Goal: Browse casually: Explore the website without a specific task or goal

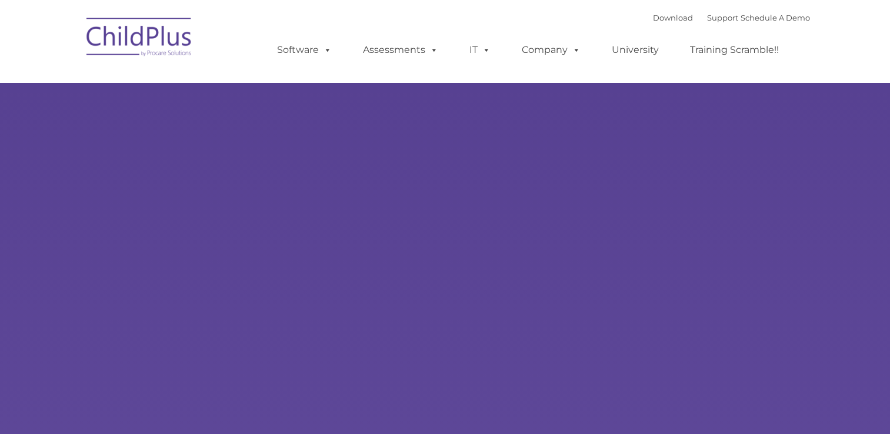
select select "MEDIUM"
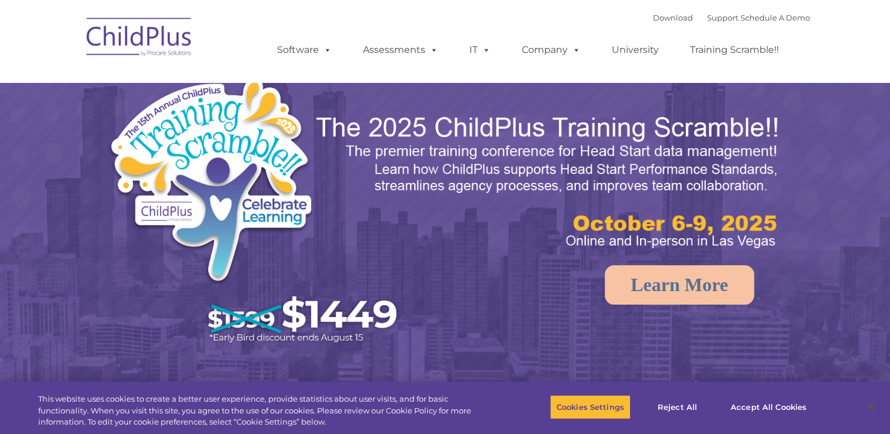
select select "MEDIUM"
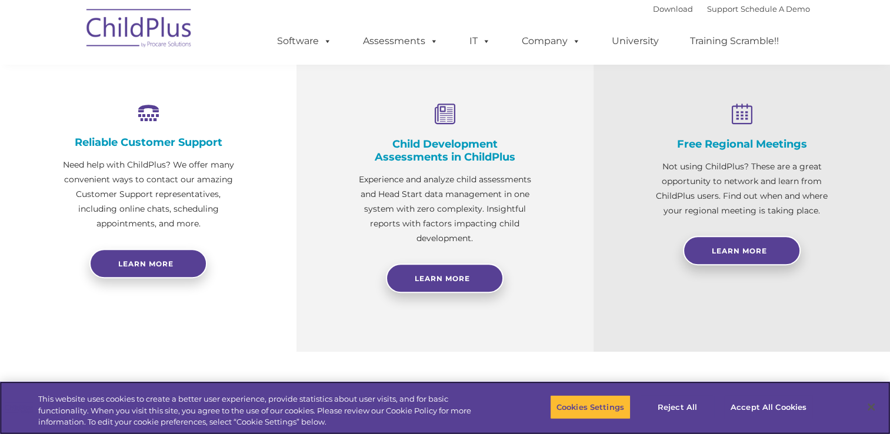
scroll to position [371, 0]
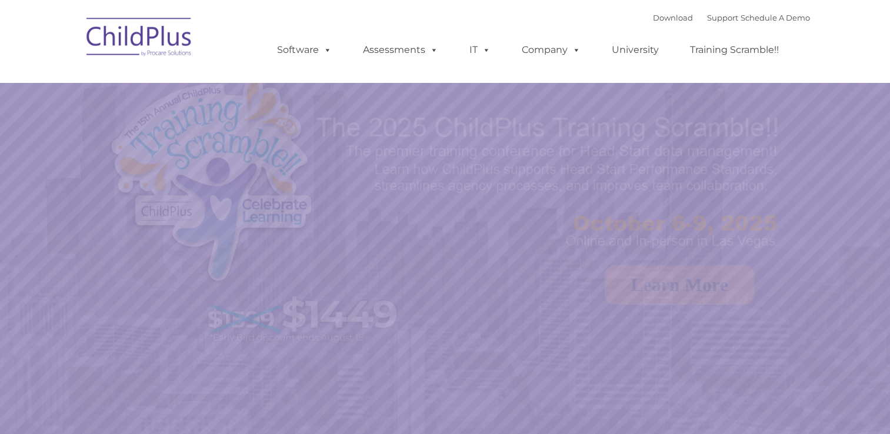
select select "MEDIUM"
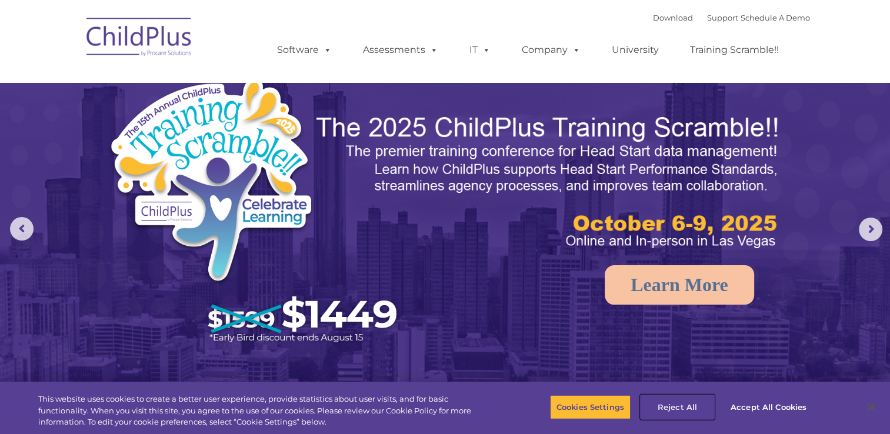
click at [678, 411] on button "Reject All" at bounding box center [678, 407] width 74 height 25
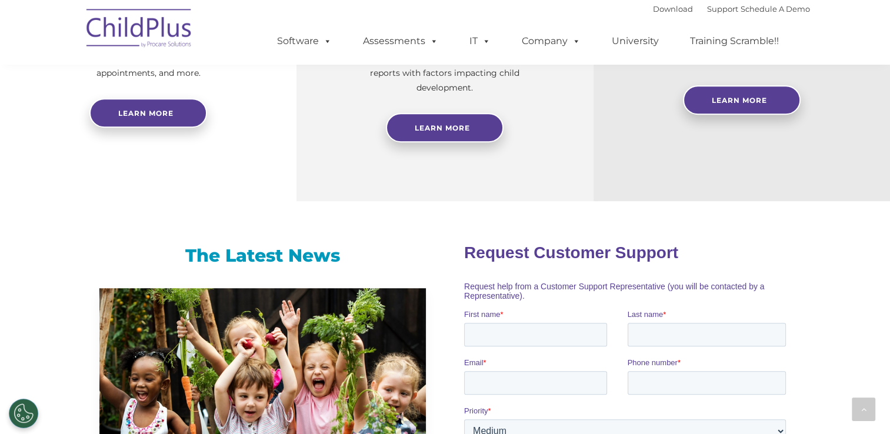
scroll to position [419, 0]
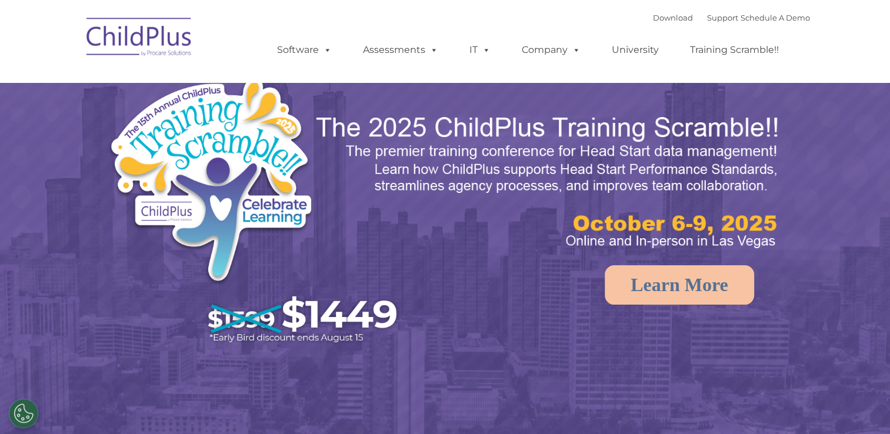
select select "MEDIUM"
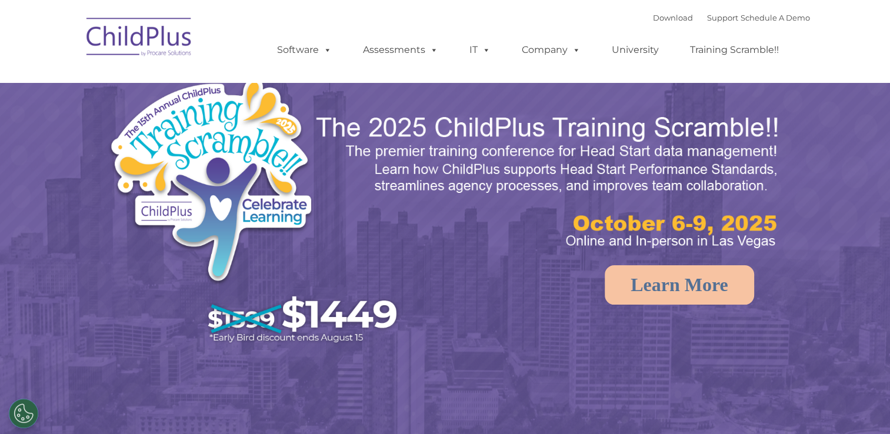
select select "MEDIUM"
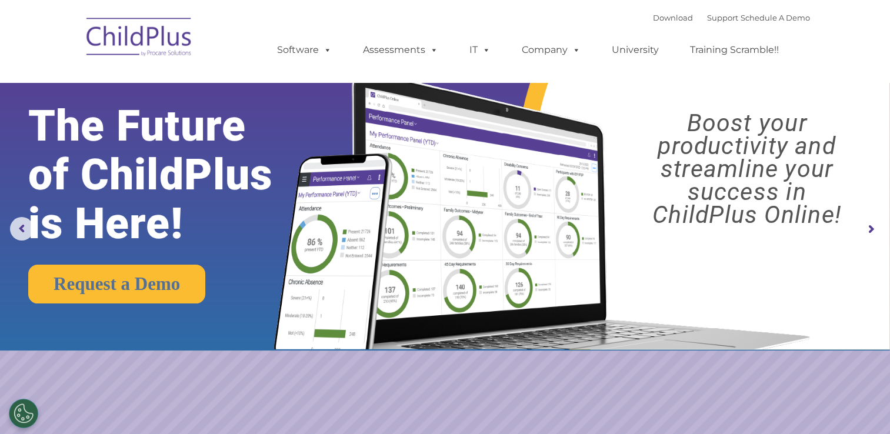
click at [873, 227] on rs-arrow at bounding box center [871, 230] width 24 height 24
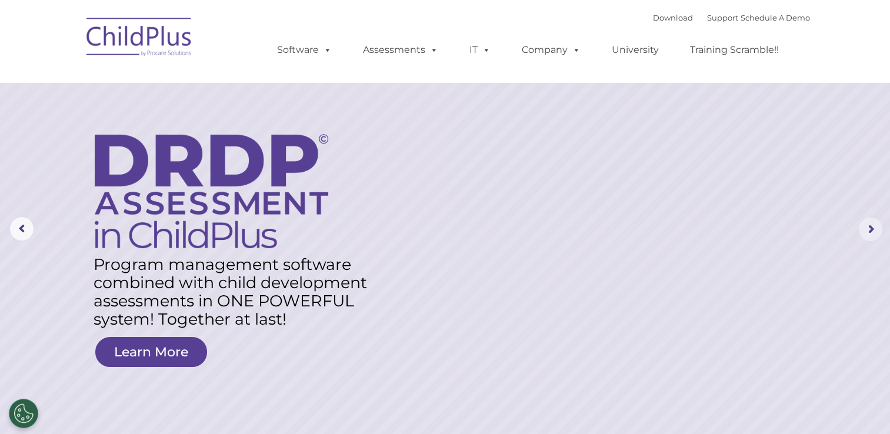
click at [873, 227] on rs-arrow at bounding box center [871, 230] width 24 height 24
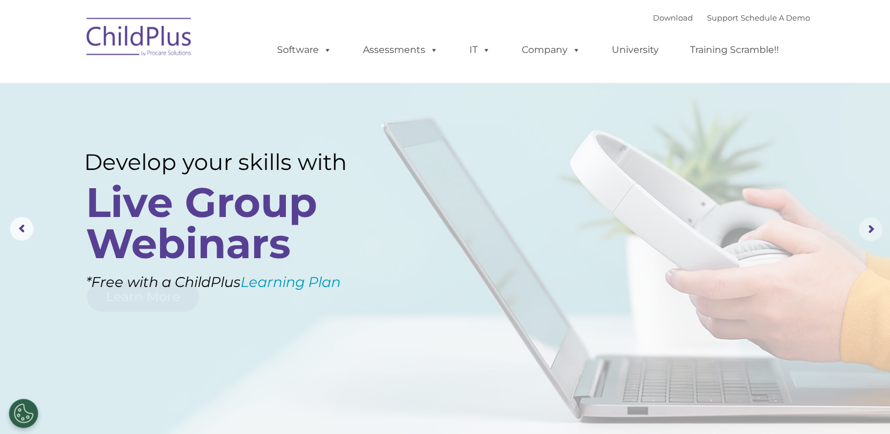
click at [873, 227] on rs-arrow at bounding box center [871, 230] width 24 height 24
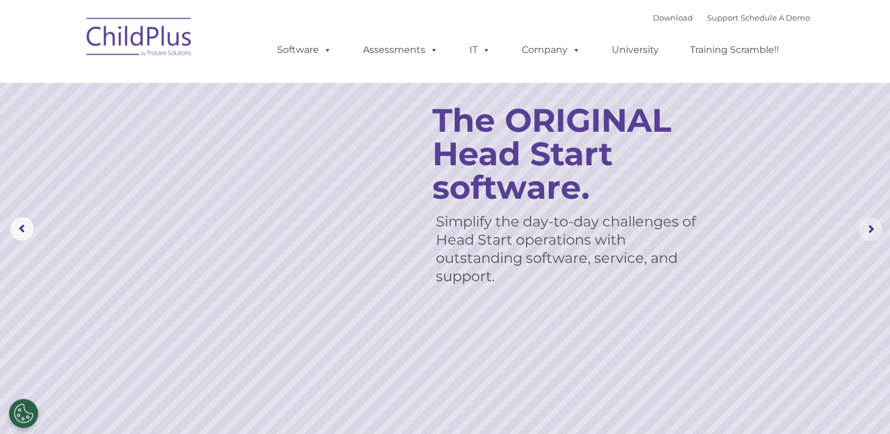
click at [873, 227] on rs-arrow at bounding box center [871, 230] width 24 height 24
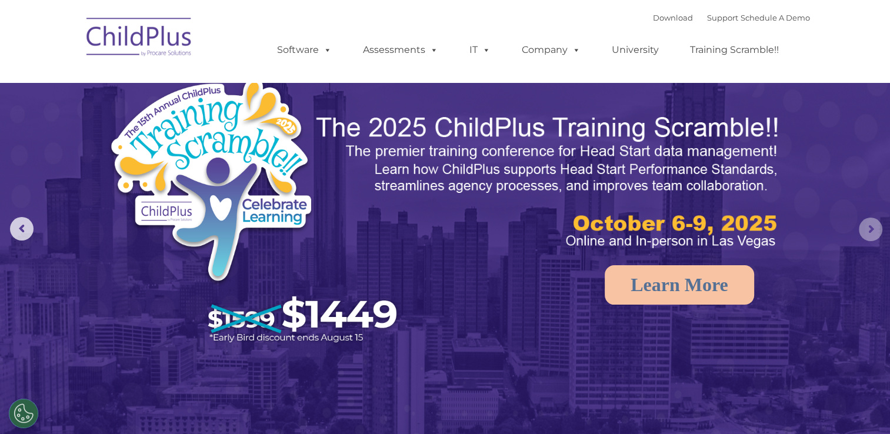
click at [873, 227] on rs-arrow at bounding box center [871, 230] width 24 height 24
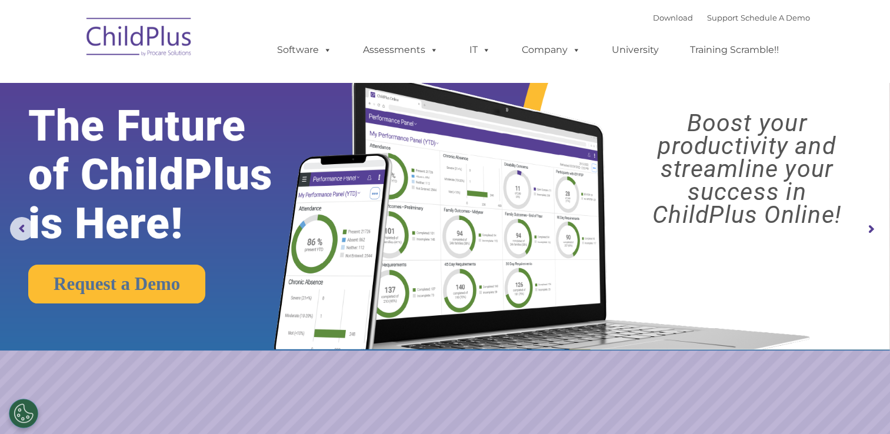
click at [874, 227] on rs-arrow at bounding box center [871, 230] width 24 height 24
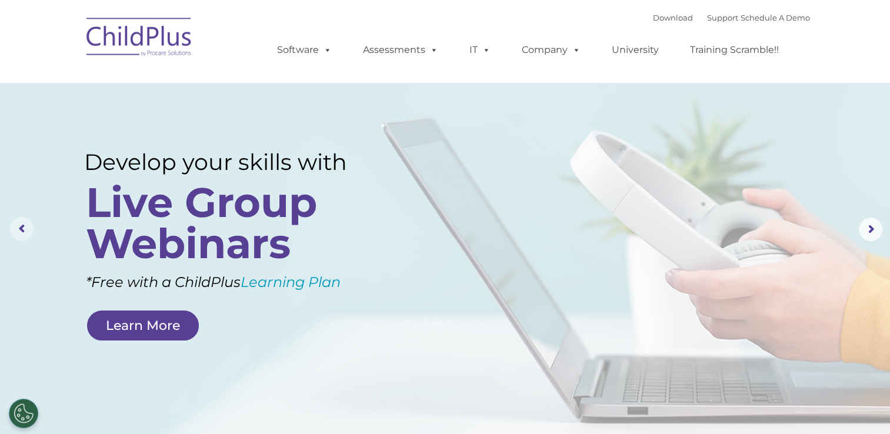
click at [18, 227] on rs-arrow at bounding box center [22, 229] width 24 height 24
click at [167, 49] on img at bounding box center [140, 38] width 118 height 59
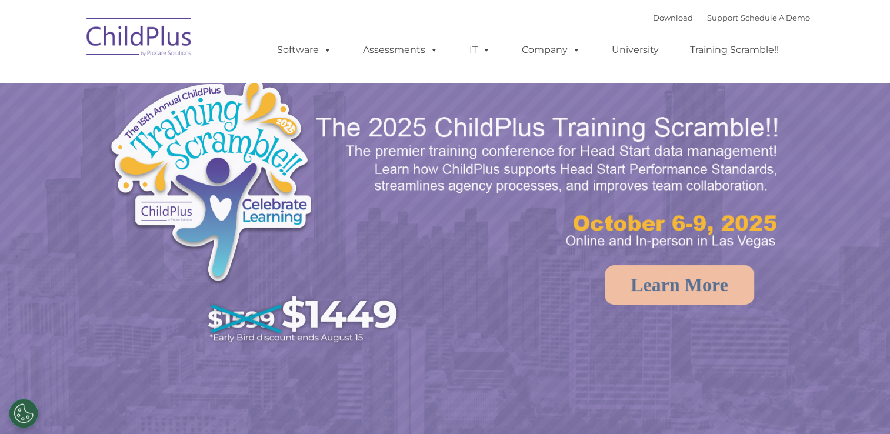
select select "MEDIUM"
